Goal: Find contact information: Find contact information

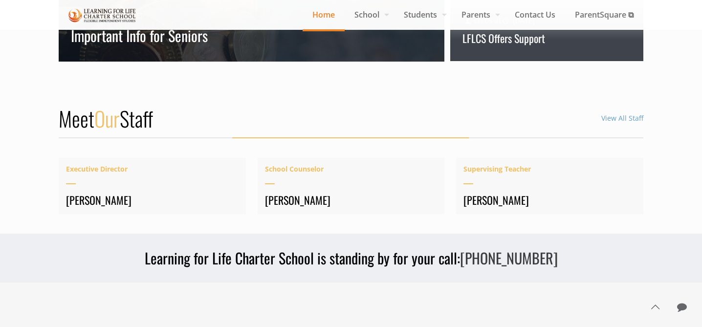
scroll to position [1178, 0]
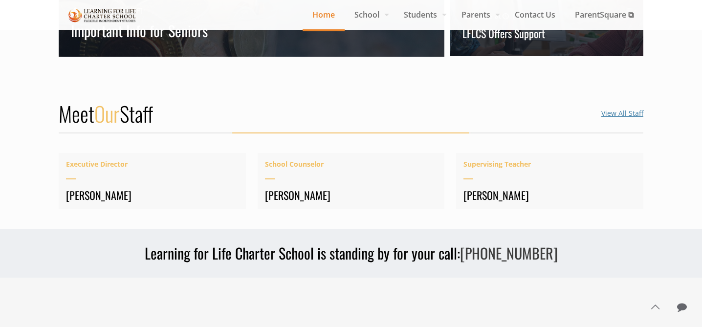
click at [611, 112] on link "View All Staff" at bounding box center [622, 113] width 42 height 9
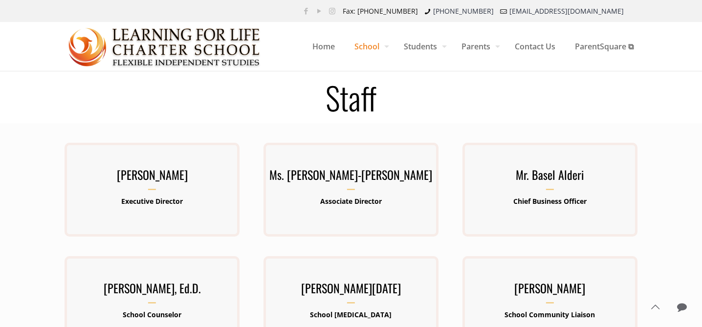
click at [163, 93] on h1 "Staff" at bounding box center [351, 97] width 596 height 31
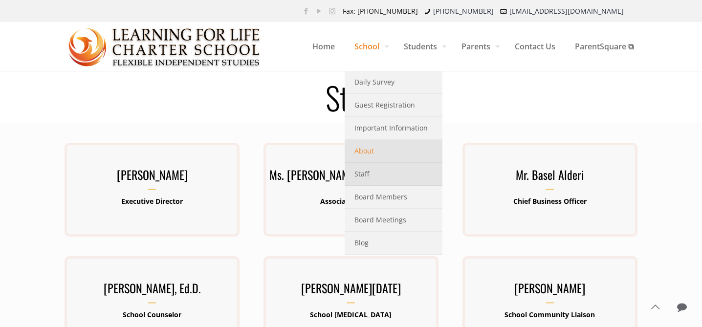
click at [362, 149] on span "About" at bounding box center [364, 151] width 20 height 13
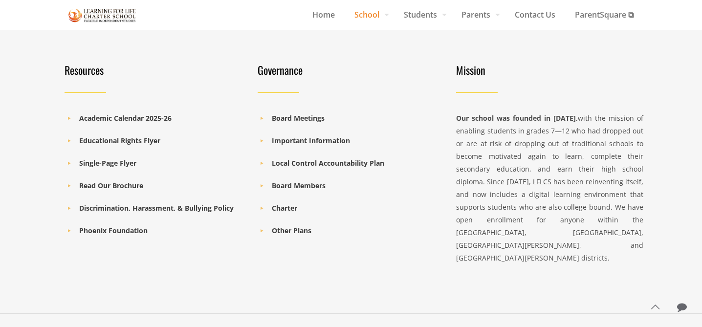
scroll to position [1039, 0]
